Goal: Task Accomplishment & Management: Manage account settings

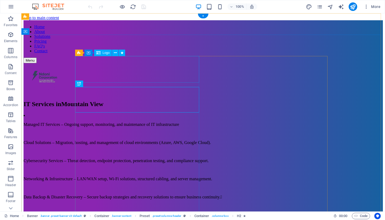
click at [101, 69] on div at bounding box center [203, 77] width 359 height 28
click at [115, 52] on icon at bounding box center [115, 53] width 3 height 6
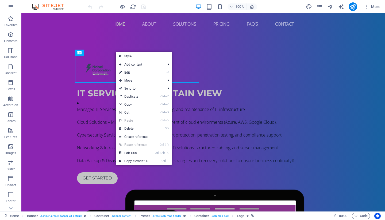
click at [144, 72] on link "⏎ Edit" at bounding box center [134, 73] width 36 height 8
select select "px"
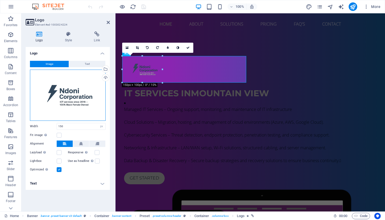
click at [69, 103] on div "Drag files here, click to choose files or select files from Files or our free s…" at bounding box center [68, 95] width 76 height 51
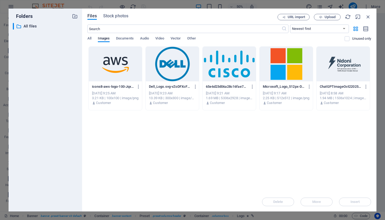
click at [341, 73] on div at bounding box center [342, 64] width 53 height 35
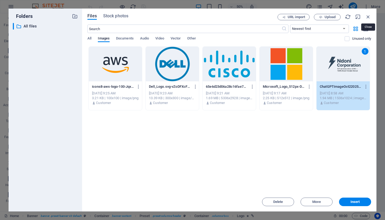
click at [370, 15] on icon "button" at bounding box center [368, 17] width 6 height 6
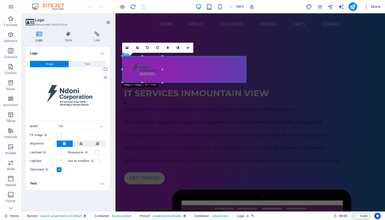
drag, startPoint x: 162, startPoint y: 56, endPoint x: 169, endPoint y: 52, distance: 7.9
click at [169, 52] on div "16:10 16:9 4:3 1:1 1:2 0" at bounding box center [157, 48] width 71 height 10
click at [162, 53] on div "16:10 16:9 4:3 1:1 1:2 0" at bounding box center [157, 48] width 71 height 10
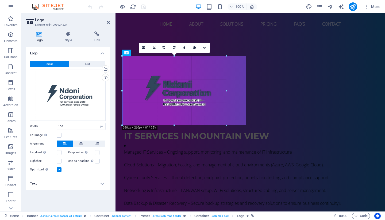
drag, startPoint x: 162, startPoint y: 69, endPoint x: 226, endPoint y: 74, distance: 64.3
type input "390"
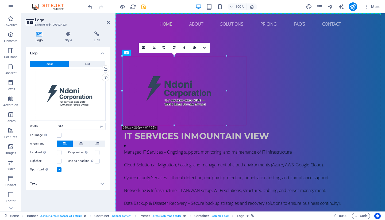
drag, startPoint x: 180, startPoint y: 70, endPoint x: 181, endPoint y: 51, distance: 18.5
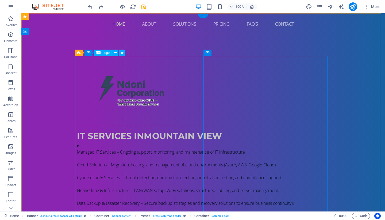
click at [141, 84] on div at bounding box center [203, 90] width 252 height 69
click at [115, 52] on icon at bounding box center [115, 53] width 3 height 6
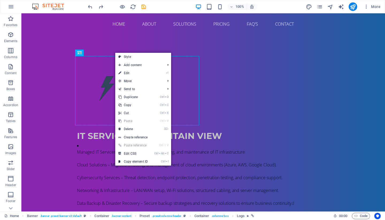
click at [134, 74] on link "⏎ Edit" at bounding box center [133, 73] width 36 height 8
select select "px"
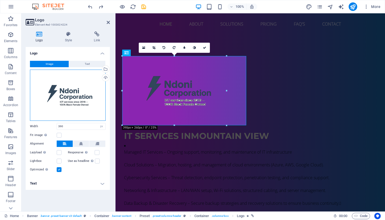
click at [70, 101] on div "Drag files here, click to choose files or select files from Files or our free s…" at bounding box center [68, 95] width 76 height 51
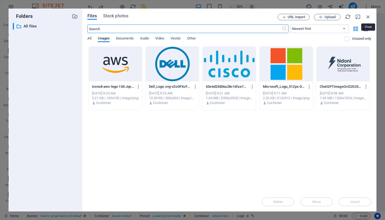
click at [366, 17] on icon "button" at bounding box center [368, 17] width 6 height 6
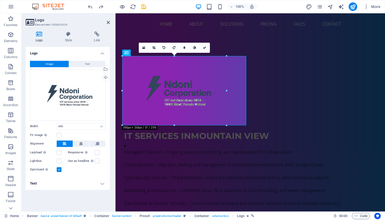
click at [82, 63] on button "Text" at bounding box center [87, 64] width 36 height 6
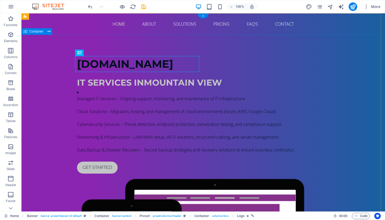
click at [340, 57] on div "[DOMAIN_NAME] IT Services in [GEOGRAPHIC_DATA] Managed IT Services – Ongoing su…" at bounding box center [202, 194] width 363 height 319
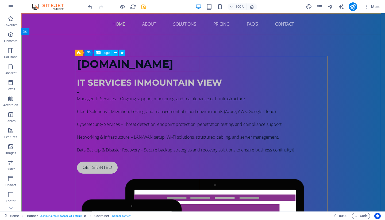
click at [115, 51] on icon at bounding box center [115, 53] width 3 height 6
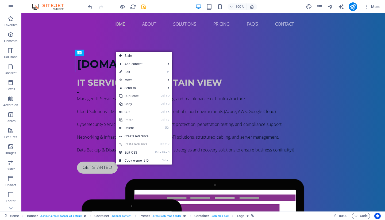
click at [140, 72] on link "⏎ Edit" at bounding box center [134, 72] width 36 height 8
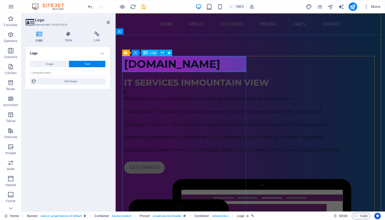
click at [150, 52] on span "Logo" at bounding box center [153, 52] width 7 height 3
click at [162, 52] on icon at bounding box center [162, 53] width 3 height 6
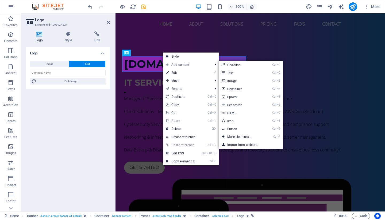
click at [240, 81] on link "Ctrl 3 Image" at bounding box center [240, 81] width 44 height 8
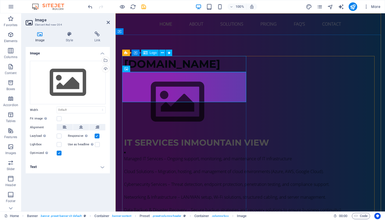
click at [183, 65] on div "[DOMAIN_NAME]" at bounding box center [250, 64] width 252 height 16
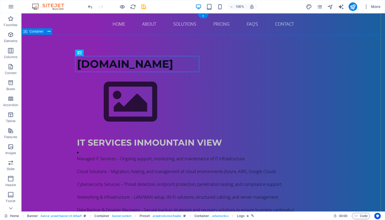
click at [339, 50] on div "[DOMAIN_NAME] IT Services in [GEOGRAPHIC_DATA] Managed IT Services – Ongoing su…" at bounding box center [202, 224] width 363 height 379
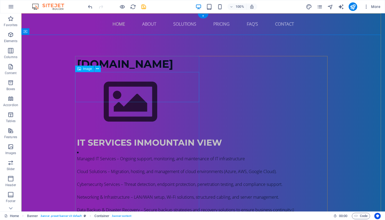
click at [122, 92] on figure at bounding box center [203, 102] width 252 height 60
click at [99, 68] on button at bounding box center [97, 69] width 6 height 6
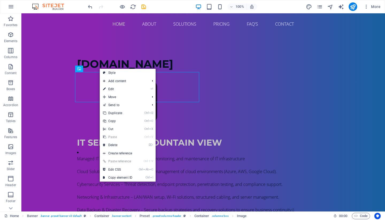
click at [117, 146] on link "⌦ Delete" at bounding box center [118, 145] width 36 height 8
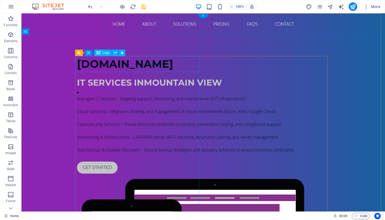
click at [122, 60] on div "[DOMAIN_NAME]" at bounding box center [203, 64] width 252 height 16
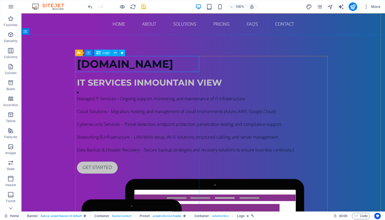
click at [115, 52] on icon at bounding box center [115, 53] width 3 height 6
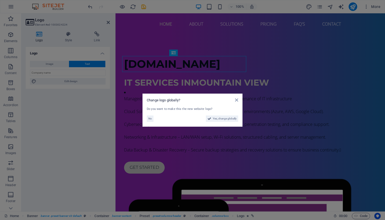
click at [150, 118] on span "No" at bounding box center [149, 119] width 3 height 6
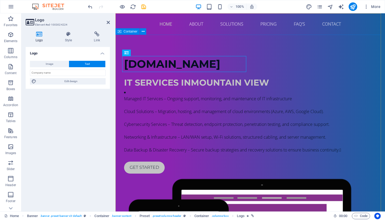
click at [251, 42] on div "[DOMAIN_NAME] IT Services in [GEOGRAPHIC_DATA] Managed IT Services – Ongoing su…" at bounding box center [249, 194] width 269 height 319
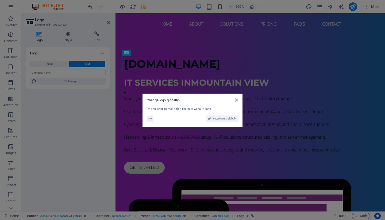
click at [217, 118] on span "Yes, change globally" at bounding box center [225, 119] width 24 height 6
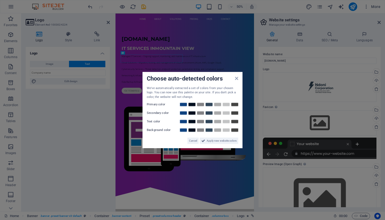
click at [181, 104] on link at bounding box center [183, 105] width 8 height 4
click at [190, 114] on link at bounding box center [192, 113] width 8 height 4
click at [185, 121] on link at bounding box center [183, 122] width 8 height 4
click at [225, 131] on link at bounding box center [226, 130] width 8 height 4
click at [220, 140] on span "Apply new website colors" at bounding box center [221, 141] width 30 height 6
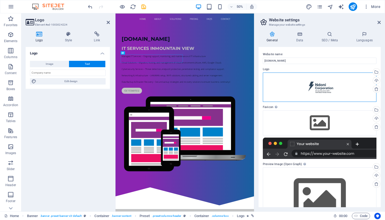
click at [313, 85] on div "Drag files here, click to choose files or select files from Files or our free s…" at bounding box center [319, 87] width 113 height 29
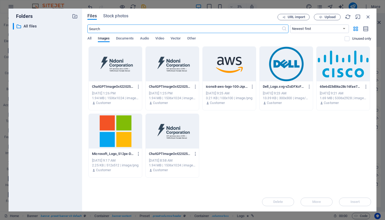
click at [181, 128] on div at bounding box center [172, 131] width 53 height 35
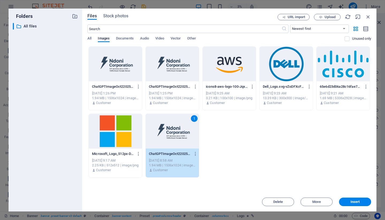
click at [351, 201] on span "Insert" at bounding box center [354, 202] width 9 height 3
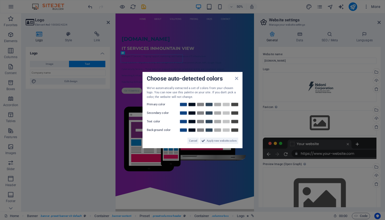
click at [237, 76] on icon at bounding box center [236, 78] width 3 height 4
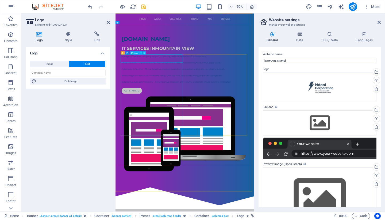
click at [136, 53] on span "Logo" at bounding box center [135, 53] width 3 height 2
drag, startPoint x: 251, startPoint y: 67, endPoint x: 162, endPoint y: 66, distance: 88.9
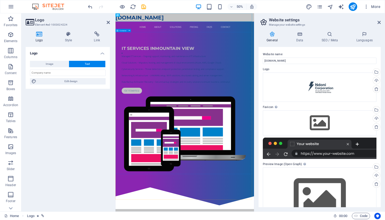
click at [264, 78] on div "IT Services in [GEOGRAPHIC_DATA] Managed IT Services – Ongoing support, monitor…" at bounding box center [253, 202] width 277 height 303
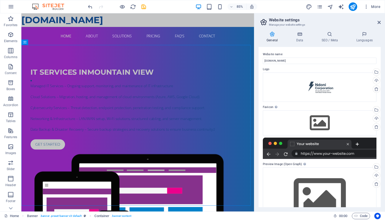
click at [367, 6] on icon "button" at bounding box center [365, 6] width 5 height 5
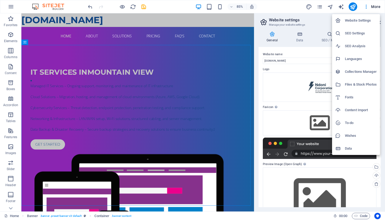
click at [133, 6] on div at bounding box center [192, 110] width 385 height 220
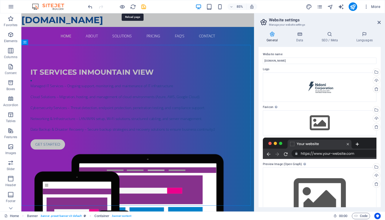
click at [132, 6] on icon "reload" at bounding box center [133, 7] width 6 height 6
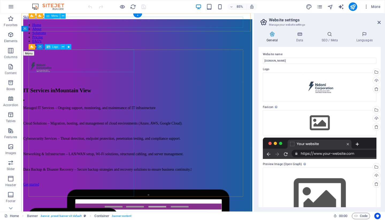
click at [57, 68] on div at bounding box center [158, 77] width 269 height 28
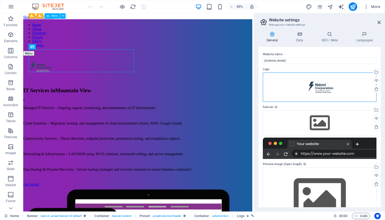
click at [318, 87] on div "Drag files here, click to choose files or select files from Files or our free s…" at bounding box center [319, 87] width 113 height 29
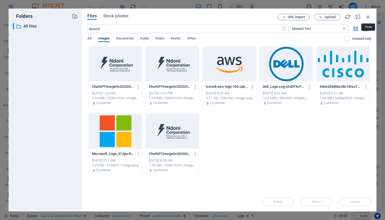
click at [370, 17] on icon "button" at bounding box center [368, 17] width 6 height 6
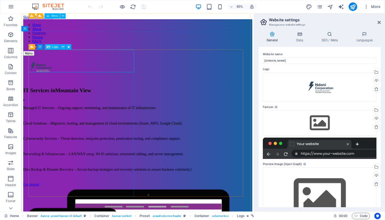
click at [63, 46] on icon at bounding box center [63, 47] width 2 height 5
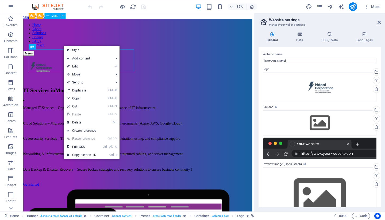
click at [96, 66] on link "⏎ Edit" at bounding box center [82, 66] width 36 height 8
select select "px"
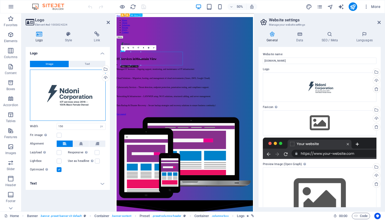
click at [77, 100] on div "Drag files here, click to choose files or select files from Files or our free s…" at bounding box center [68, 95] width 76 height 51
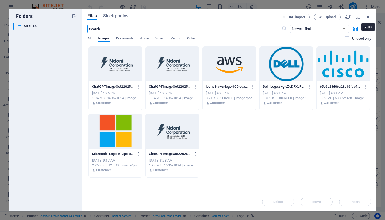
click at [367, 16] on icon "button" at bounding box center [368, 17] width 6 height 6
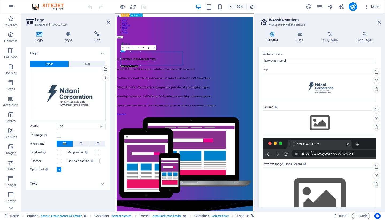
click at [89, 62] on button "Text" at bounding box center [87, 64] width 36 height 6
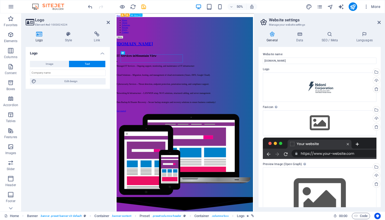
click at [53, 64] on button "Image" at bounding box center [49, 64] width 39 height 6
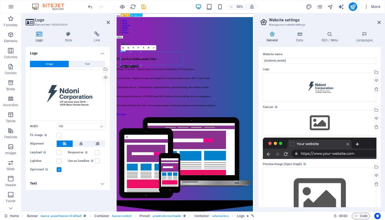
click at [82, 63] on button "Text" at bounding box center [87, 64] width 36 height 6
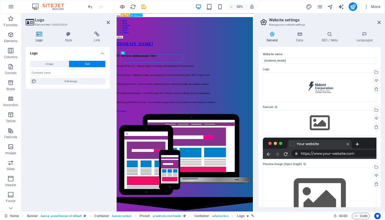
click at [51, 62] on span "Image" at bounding box center [49, 64] width 7 height 6
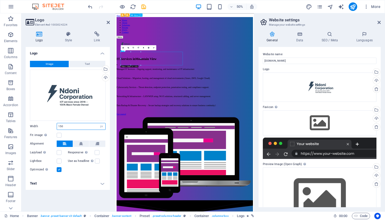
drag, startPoint x: 70, startPoint y: 127, endPoint x: 52, endPoint y: 125, distance: 18.0
click at [52, 125] on div "Width 150 Default auto px rem % em vh vw" at bounding box center [68, 126] width 76 height 7
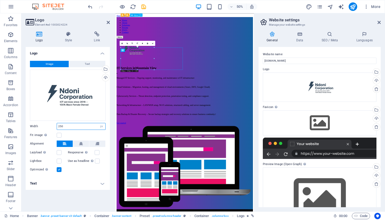
type input "250"
click at [83, 144] on button at bounding box center [81, 144] width 16 height 6
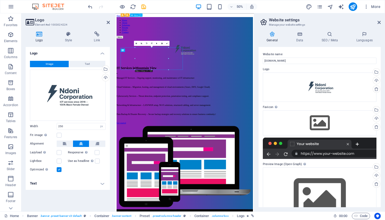
click at [68, 37] on h4 "Style" at bounding box center [69, 37] width 29 height 11
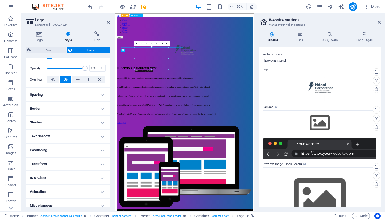
scroll to position [80, 0]
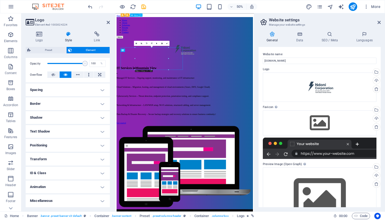
click at [108, 22] on icon at bounding box center [108, 22] width 3 height 4
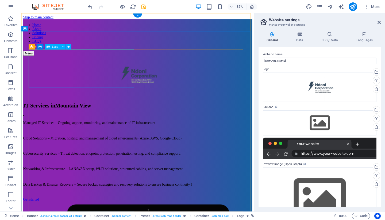
click at [101, 72] on div at bounding box center [158, 86] width 269 height 46
click at [60, 47] on icon at bounding box center [60, 47] width 2 height 5
click at [63, 46] on icon at bounding box center [63, 47] width 2 height 5
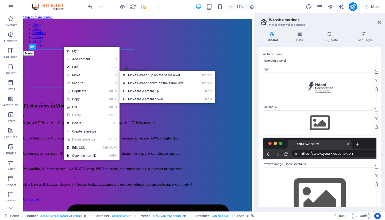
click at [159, 77] on link "Ctrl ⇧ ⬆ Move element up on the same level" at bounding box center [156, 75] width 75 height 8
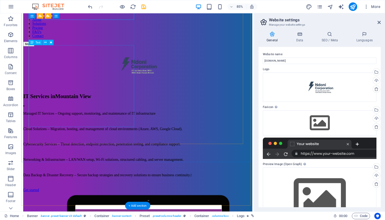
scroll to position [0, 0]
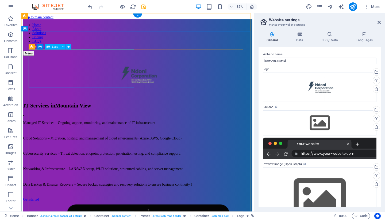
click at [95, 75] on div at bounding box center [158, 86] width 269 height 46
click at [63, 47] on icon at bounding box center [63, 47] width 2 height 5
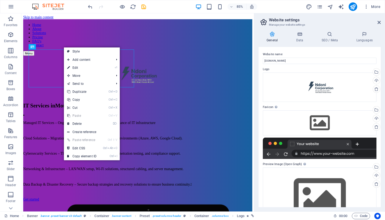
click at [84, 52] on link "Style" at bounding box center [92, 52] width 56 height 8
select select "px"
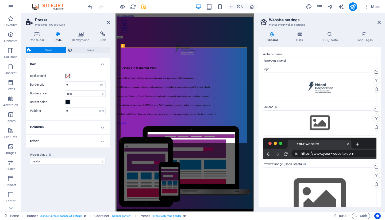
click at [73, 49] on button "Element" at bounding box center [87, 50] width 43 height 6
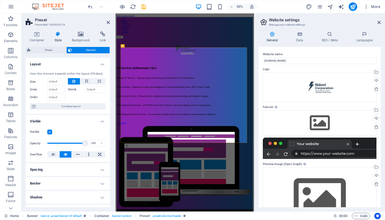
click at [79, 37] on icon at bounding box center [81, 34] width 26 height 5
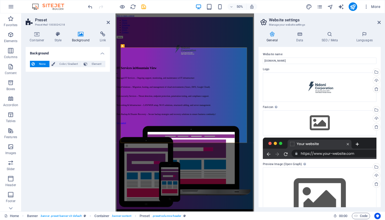
click at [38, 36] on icon at bounding box center [37, 34] width 23 height 5
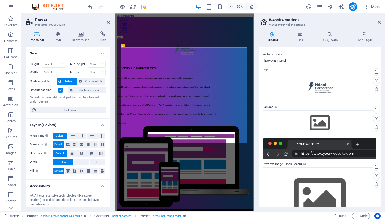
click at [10, 86] on span "Boxes" at bounding box center [10, 86] width 21 height 13
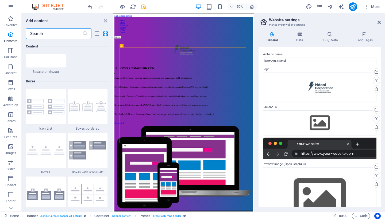
scroll to position [1473, 0]
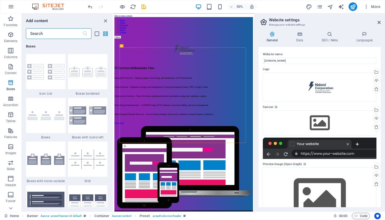
click at [9, 37] on icon "button" at bounding box center [10, 35] width 6 height 6
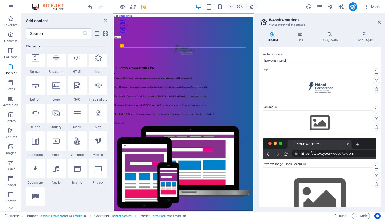
scroll to position [57, 0]
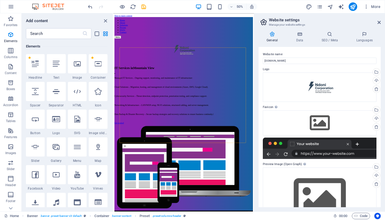
click at [105, 20] on icon "close panel" at bounding box center [105, 21] width 6 height 6
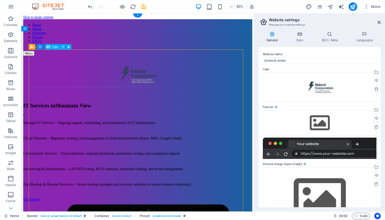
click at [92, 79] on div at bounding box center [158, 86] width 269 height 46
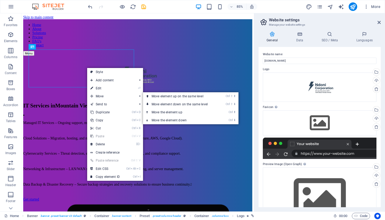
click at [109, 96] on span "Move" at bounding box center [111, 96] width 48 height 8
click at [166, 97] on link "Ctrl ⇧ ⬆ Move element up on the same level" at bounding box center [180, 96] width 75 height 8
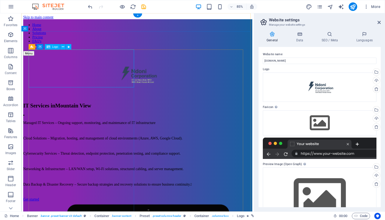
click at [101, 81] on div at bounding box center [158, 86] width 269 height 46
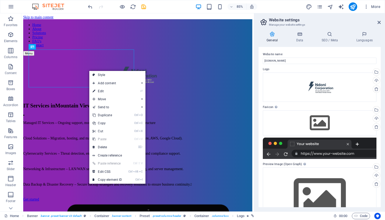
click at [112, 172] on link "Ctrl Alt C Edit CSS" at bounding box center [107, 172] width 36 height 8
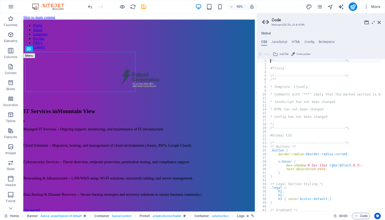
scroll to position [0, 0]
click at [280, 40] on h4 "JavaScript" at bounding box center [279, 43] width 16 height 6
type textarea "/* JS for preset "Menu V2" */"
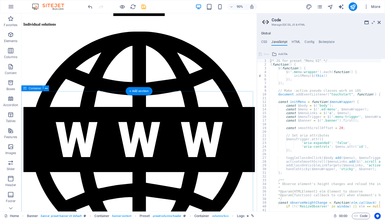
scroll to position [1469, 0]
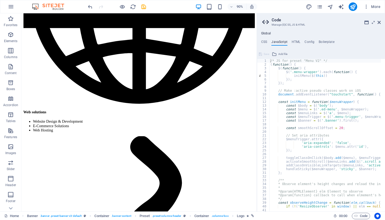
drag, startPoint x: 380, startPoint y: 21, endPoint x: 355, endPoint y: 11, distance: 26.8
click at [380, 21] on icon at bounding box center [378, 22] width 3 height 4
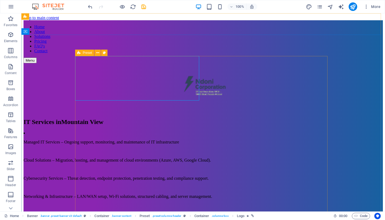
click at [97, 52] on icon at bounding box center [97, 53] width 3 height 6
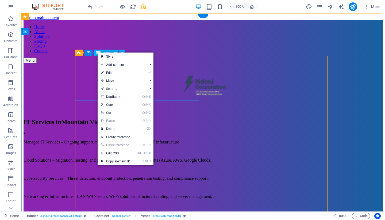
click at [84, 71] on div at bounding box center [203, 86] width 359 height 46
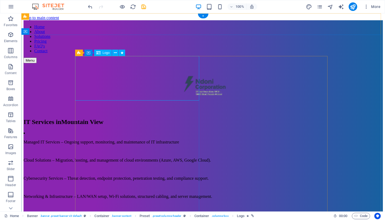
click at [153, 82] on div at bounding box center [203, 86] width 359 height 46
click at [127, 73] on div at bounding box center [203, 86] width 359 height 46
click at [116, 54] on icon at bounding box center [115, 53] width 3 height 6
click at [115, 52] on icon at bounding box center [115, 53] width 3 height 6
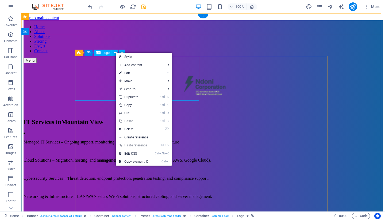
click at [101, 83] on div at bounding box center [203, 86] width 359 height 46
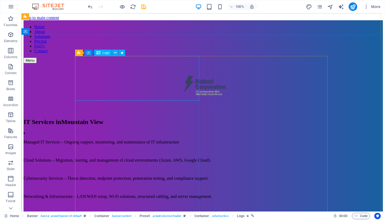
click at [116, 53] on icon at bounding box center [115, 53] width 3 height 6
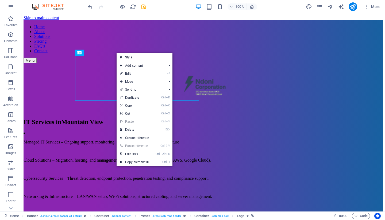
click at [148, 75] on link "⏎ Edit" at bounding box center [134, 74] width 36 height 8
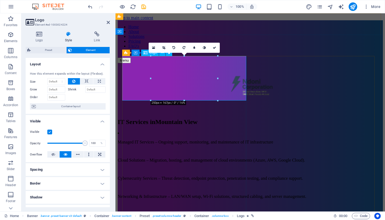
click at [155, 76] on div at bounding box center [250, 86] width 265 height 46
click at [42, 37] on h4 "Logo" at bounding box center [40, 37] width 29 height 11
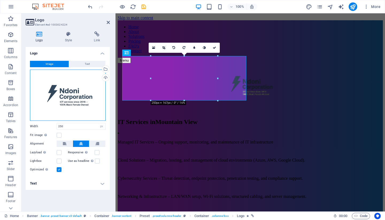
click at [88, 104] on div "Drag files here, click to choose files or select files from Files or our free s…" at bounding box center [68, 95] width 76 height 51
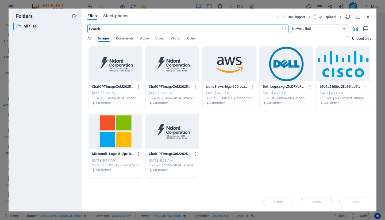
click at [321, 18] on icon "button" at bounding box center [320, 16] width 3 height 3
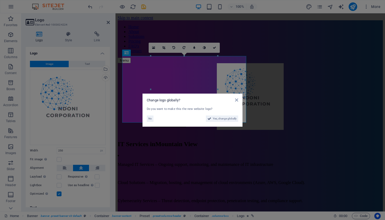
click at [220, 118] on span "Yes, change globally" at bounding box center [225, 119] width 24 height 6
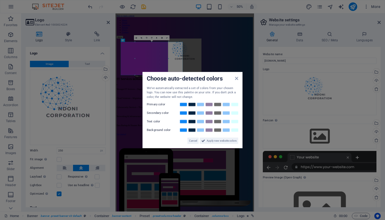
click at [223, 142] on span "Apply new website colors" at bounding box center [221, 141] width 30 height 6
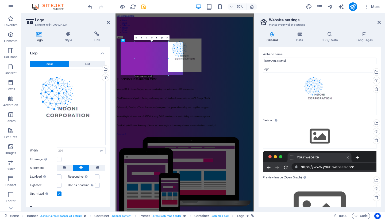
click at [108, 22] on icon at bounding box center [108, 22] width 3 height 4
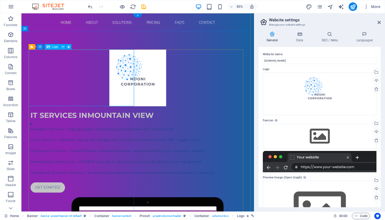
click at [144, 91] on div at bounding box center [158, 89] width 252 height 67
click at [115, 88] on div at bounding box center [158, 89] width 252 height 67
click at [90, 96] on div at bounding box center [158, 89] width 252 height 67
select select "px"
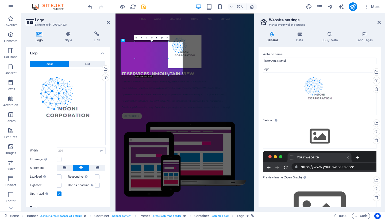
click at [89, 65] on button "Text" at bounding box center [87, 64] width 36 height 6
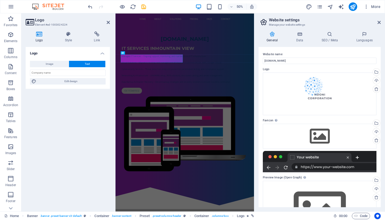
click at [54, 61] on button "Image" at bounding box center [49, 64] width 39 height 6
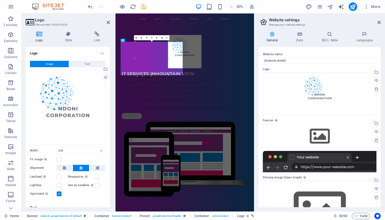
click at [105, 78] on div "Upload" at bounding box center [105, 78] width 8 height 8
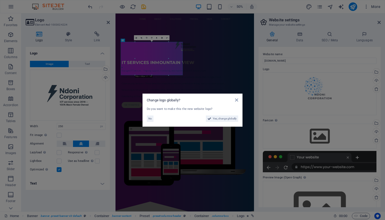
click at [224, 117] on span "Yes, change globally" at bounding box center [225, 119] width 24 height 6
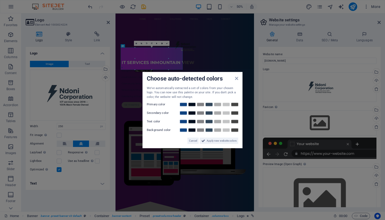
click at [209, 141] on span "Apply new website colors" at bounding box center [221, 141] width 30 height 6
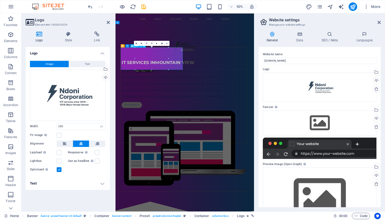
click at [223, 101] on div at bounding box center [254, 78] width 252 height 45
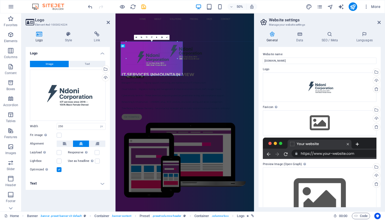
drag, startPoint x: 168, startPoint y: 58, endPoint x: 177, endPoint y: 93, distance: 36.4
type input "382"
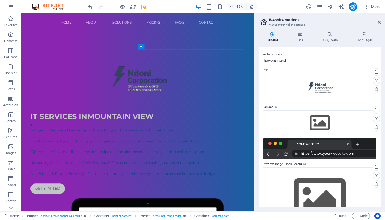
click at [379, 21] on icon at bounding box center [378, 22] width 3 height 4
